Goal: Task Accomplishment & Management: Complete application form

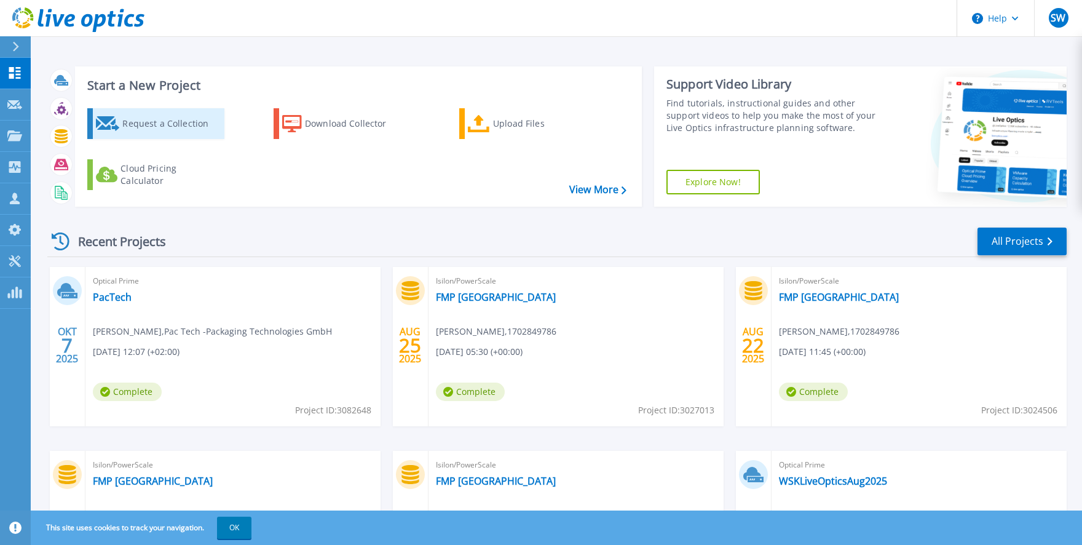
click at [149, 126] on div "Request a Collection" at bounding box center [171, 123] width 98 height 25
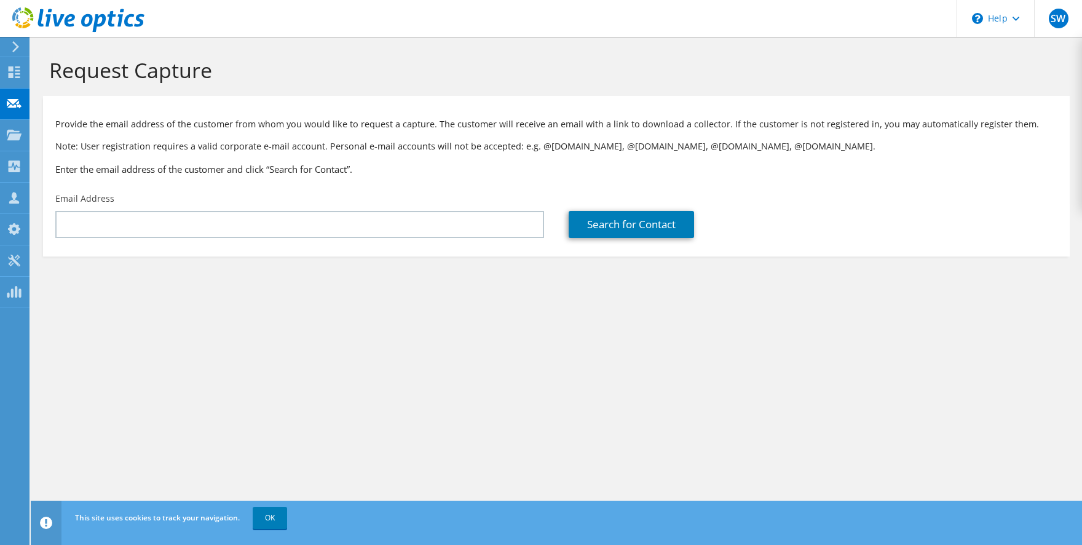
click at [326, 205] on div "Email Address" at bounding box center [300, 215] width 514 height 58
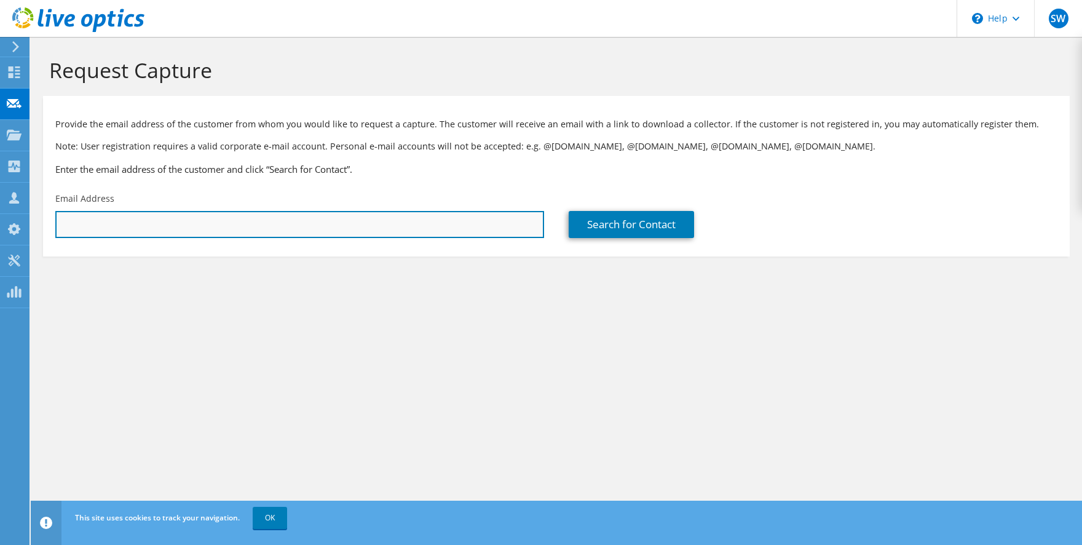
click at [318, 224] on input "text" at bounding box center [299, 224] width 489 height 27
paste input "[PERSON_NAME][EMAIL_ADDRESS][DOMAIN_NAME]"
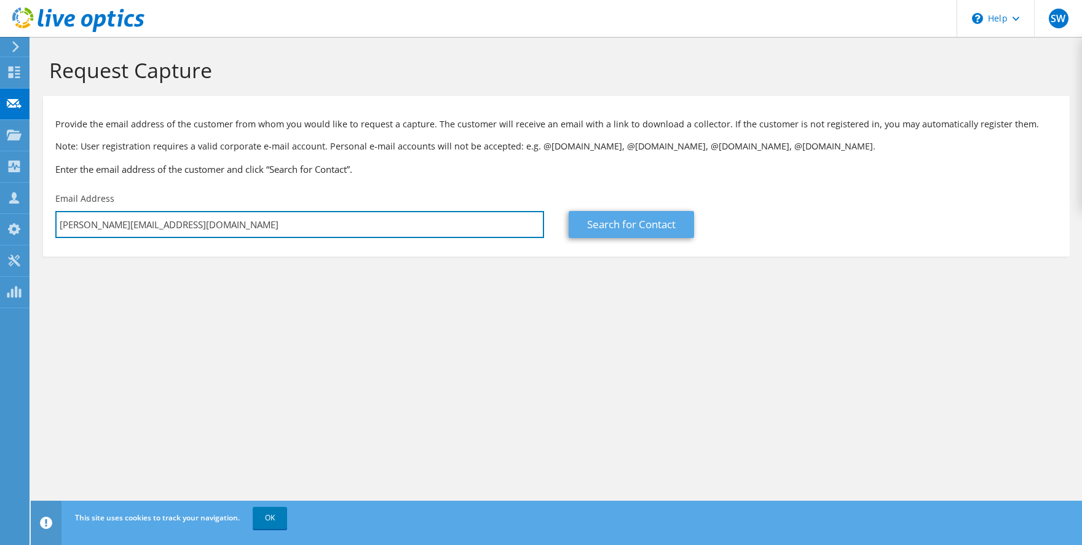
type input "[PERSON_NAME][EMAIL_ADDRESS][DOMAIN_NAME]"
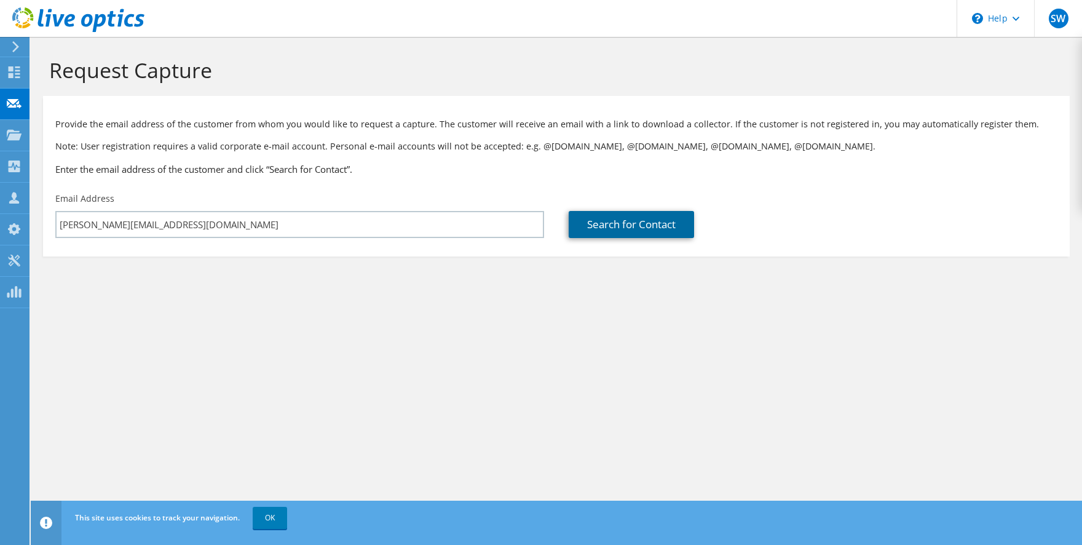
click at [587, 227] on link "Search for Contact" at bounding box center [631, 224] width 125 height 27
type input "Wasserverband Strausberg-Erkner"
type input "[PERSON_NAME]"
type input "[GEOGRAPHIC_DATA]"
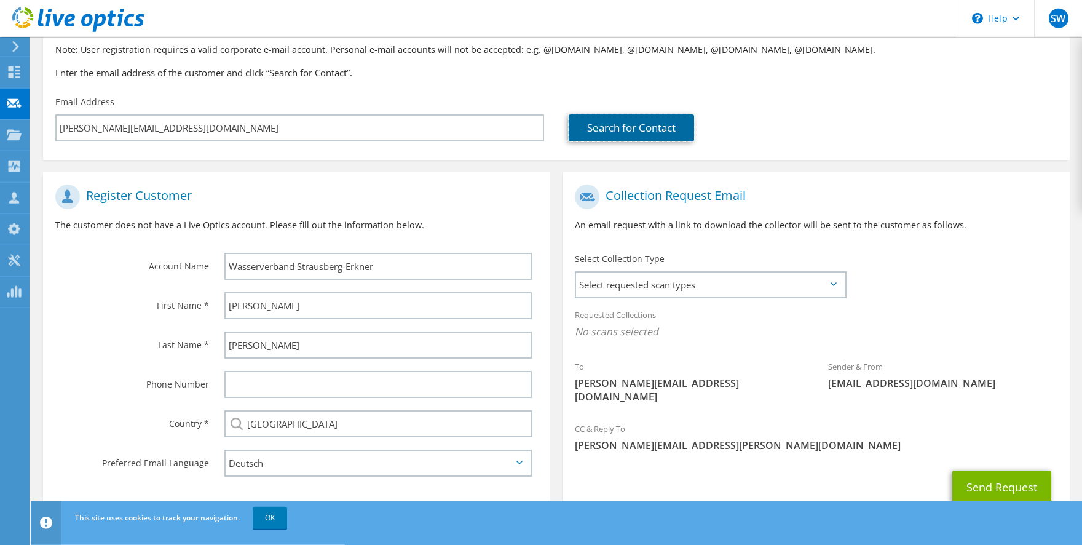
scroll to position [129, 0]
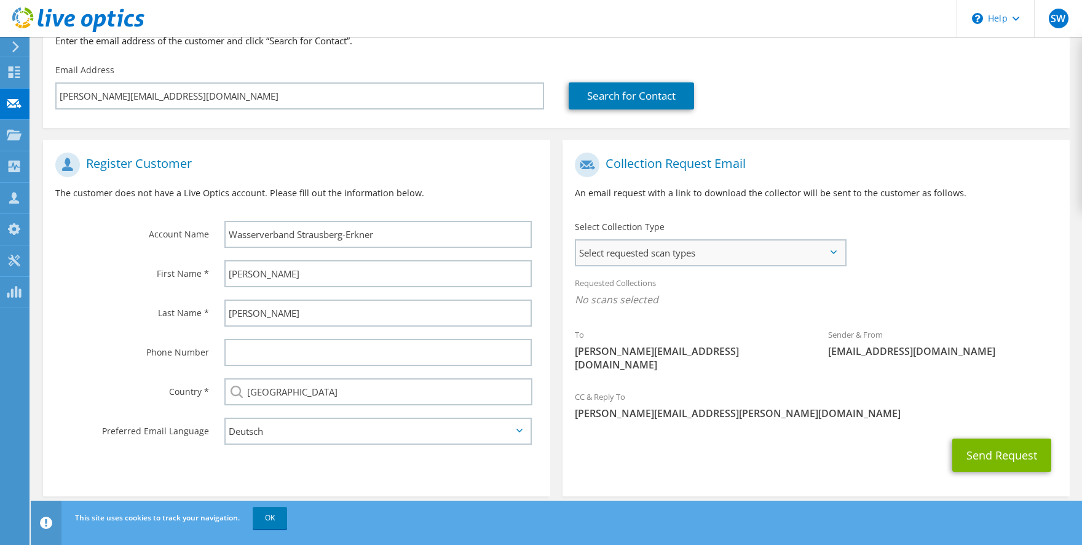
click at [723, 253] on span "Select requested scan types" at bounding box center [710, 252] width 269 height 25
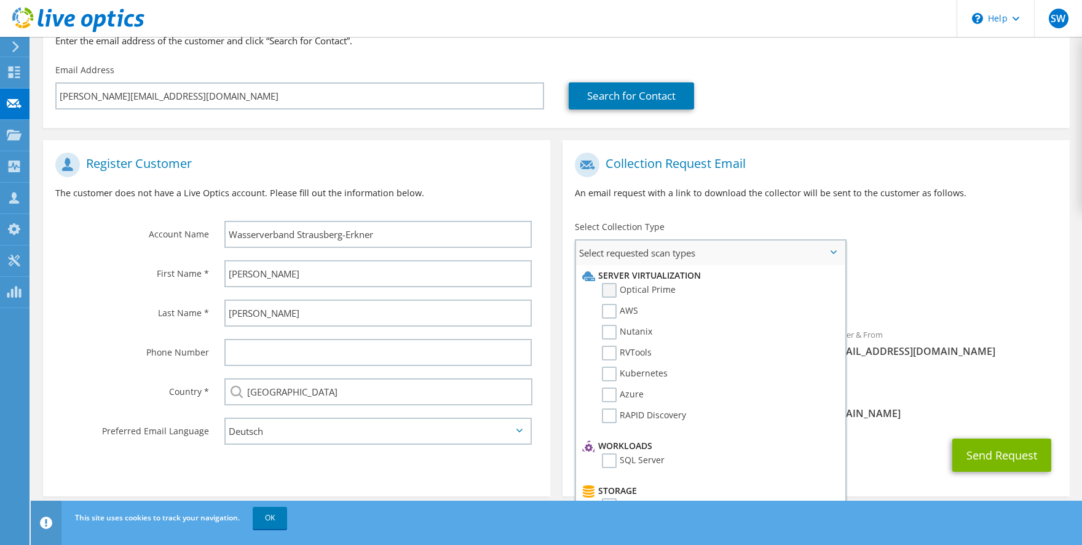
click at [622, 286] on label "Optical Prime" at bounding box center [639, 290] width 74 height 15
click at [0, 0] on input "Optical Prime" at bounding box center [0, 0] width 0 height 0
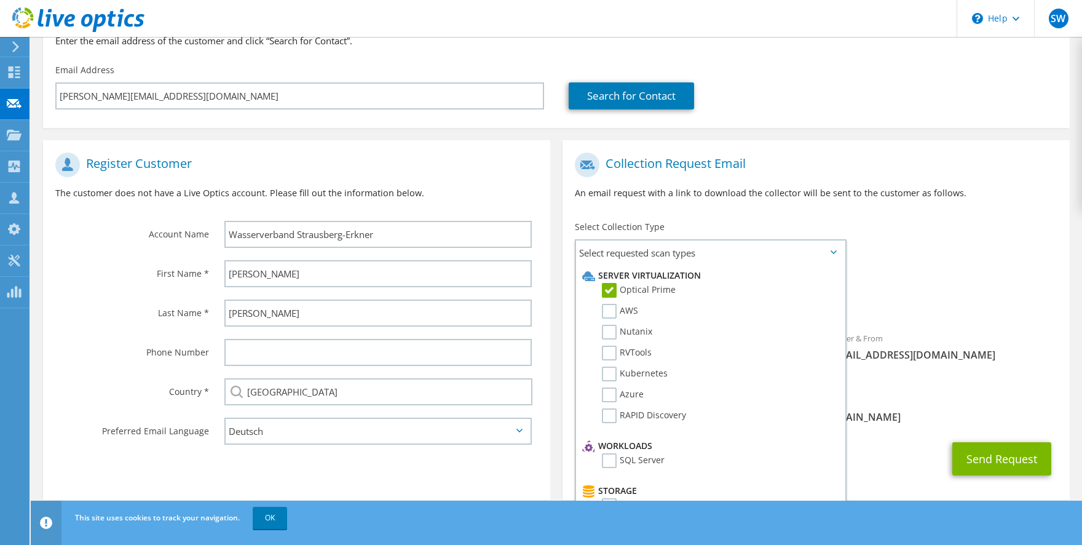
click at [989, 387] on div "CC & Reply To [PERSON_NAME][EMAIL_ADDRESS][PERSON_NAME][DOMAIN_NAME]" at bounding box center [816, 408] width 507 height 42
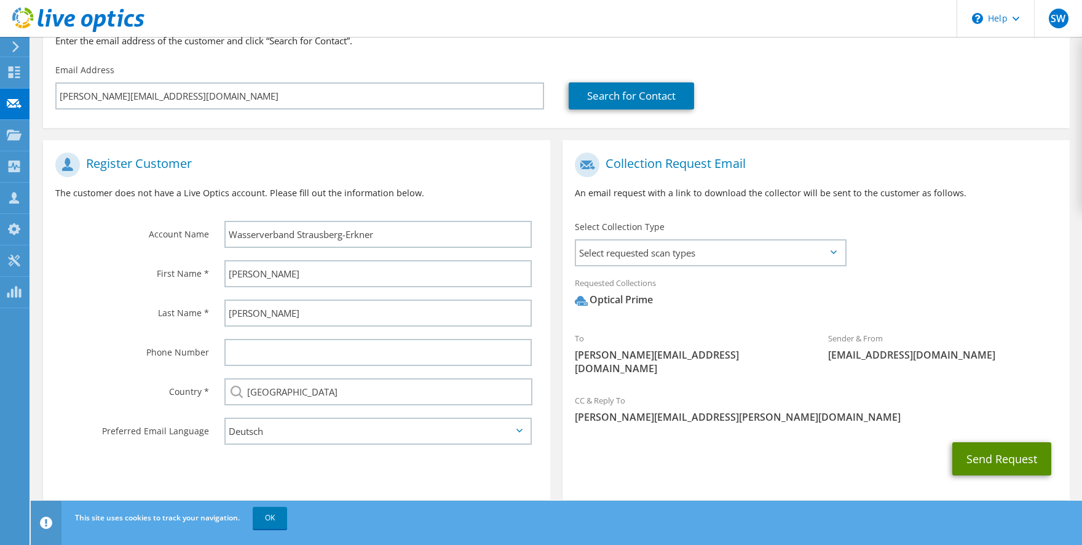
click at [1002, 443] on button "Send Request" at bounding box center [1002, 458] width 99 height 33
